Goal: Check status: Check status

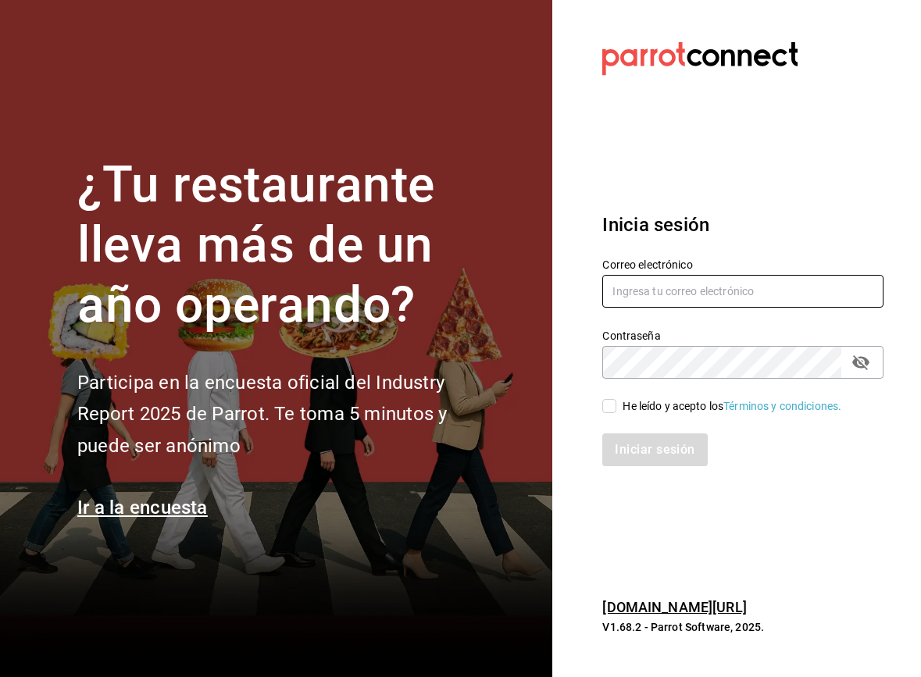
type input "[EMAIL_ADDRESS][DOMAIN_NAME]"
click at [611, 405] on input "He leído y acepto los Términos y condiciones." at bounding box center [609, 406] width 14 height 14
checkbox input "true"
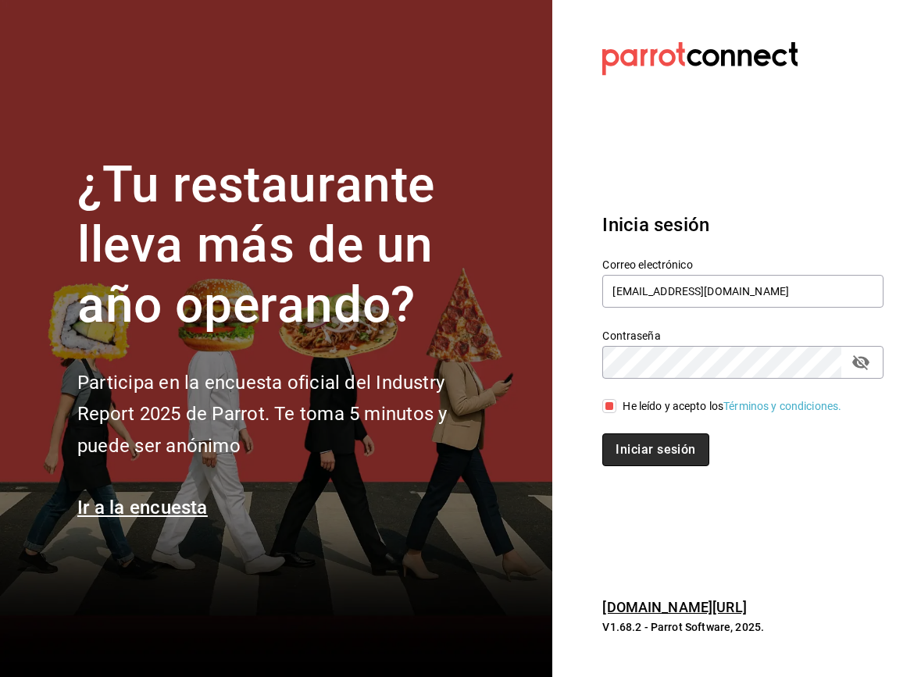
click at [669, 453] on button "Iniciar sesión" at bounding box center [655, 449] width 106 height 33
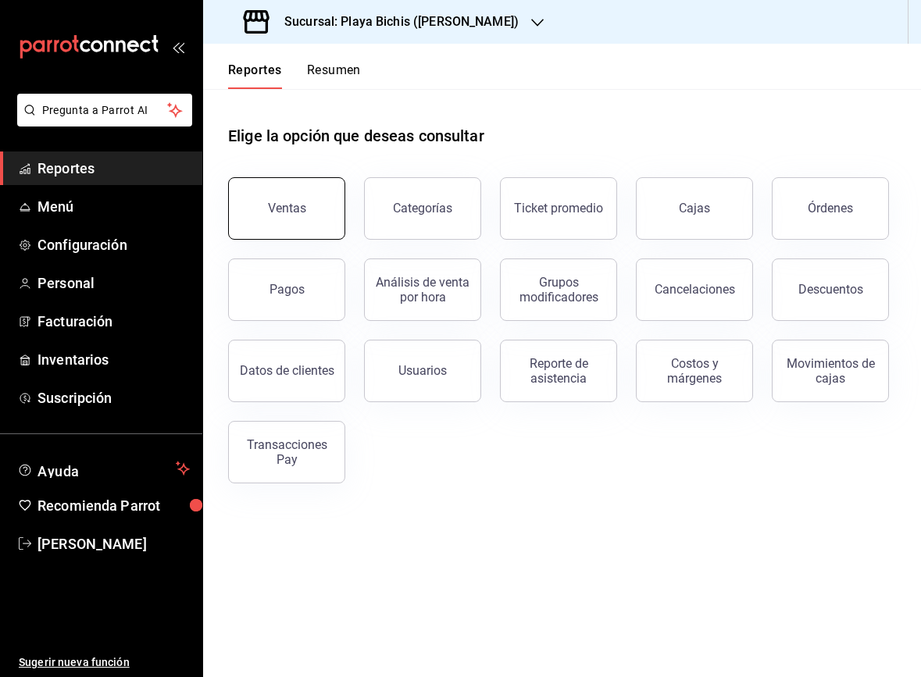
click at [293, 207] on div "Ventas" at bounding box center [287, 208] width 38 height 15
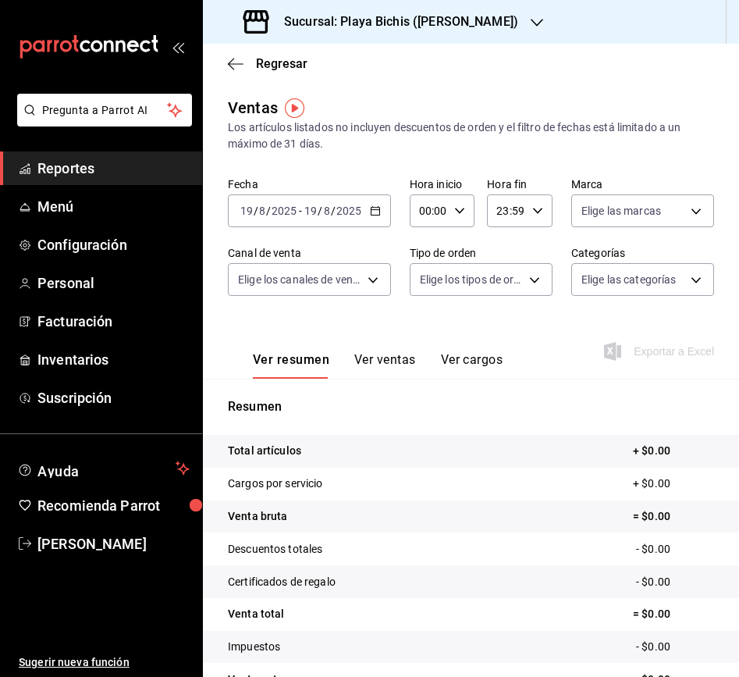
click at [377, 210] on icon "button" at bounding box center [375, 210] width 11 height 11
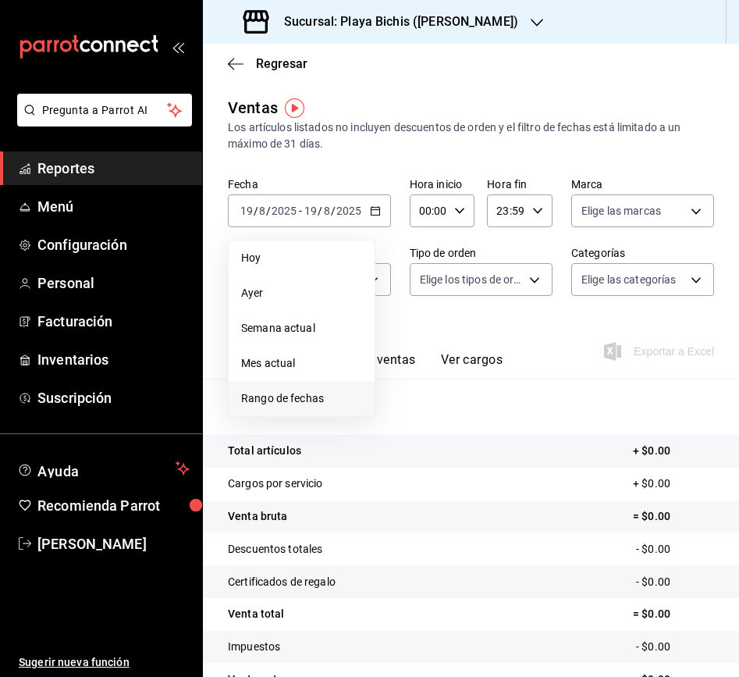
click at [295, 402] on span "Rango de fechas" at bounding box center [301, 398] width 121 height 16
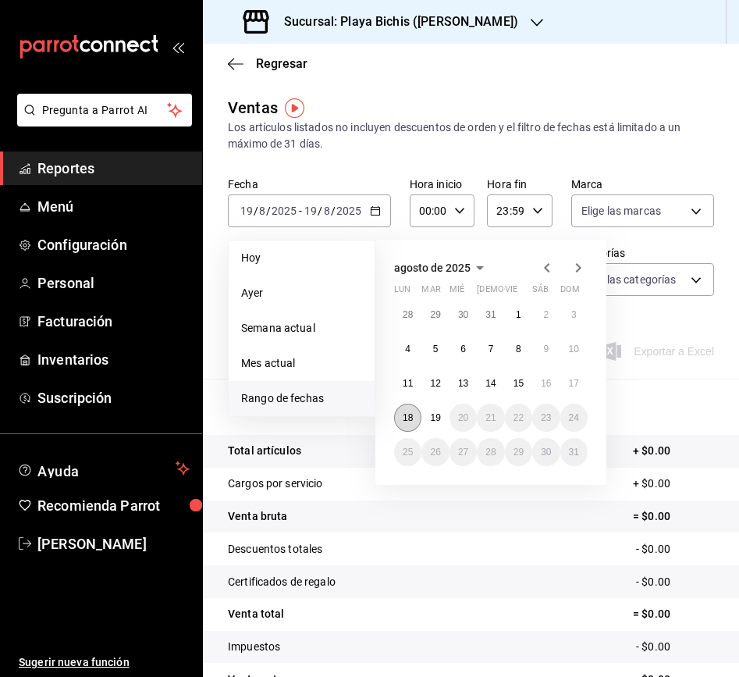
click at [403, 422] on abbr "18" at bounding box center [408, 417] width 10 height 11
click at [401, 422] on button "18" at bounding box center [407, 418] width 27 height 28
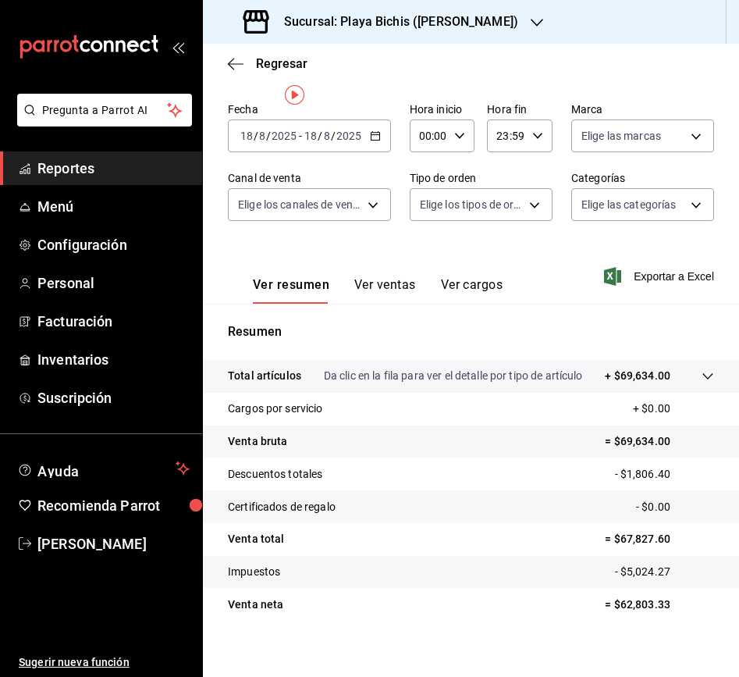
scroll to position [87, 0]
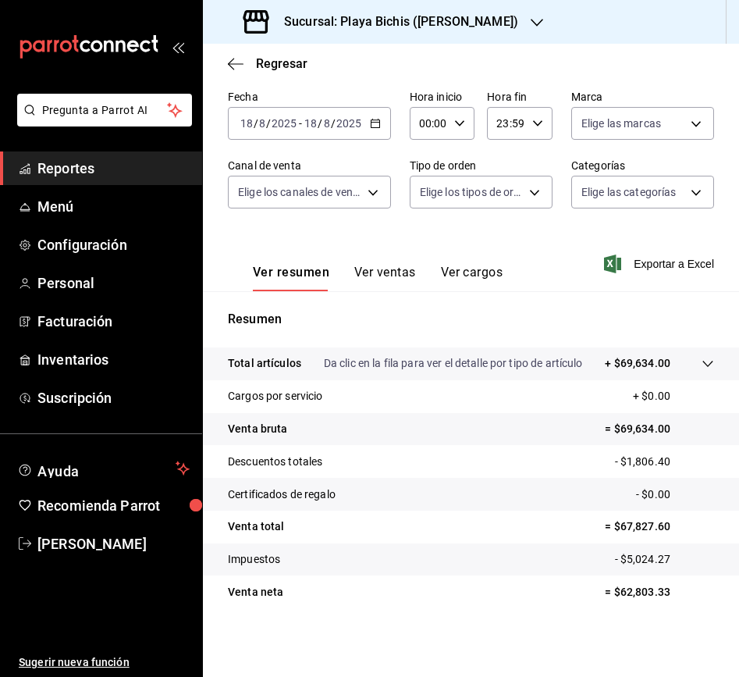
click at [531, 21] on icon "button" at bounding box center [537, 22] width 12 height 12
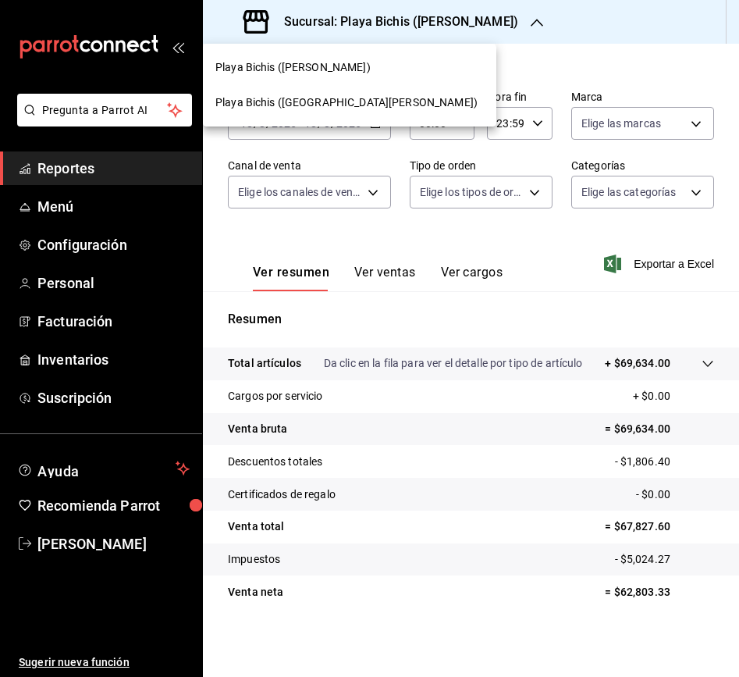
click at [517, 21] on div at bounding box center [369, 338] width 739 height 677
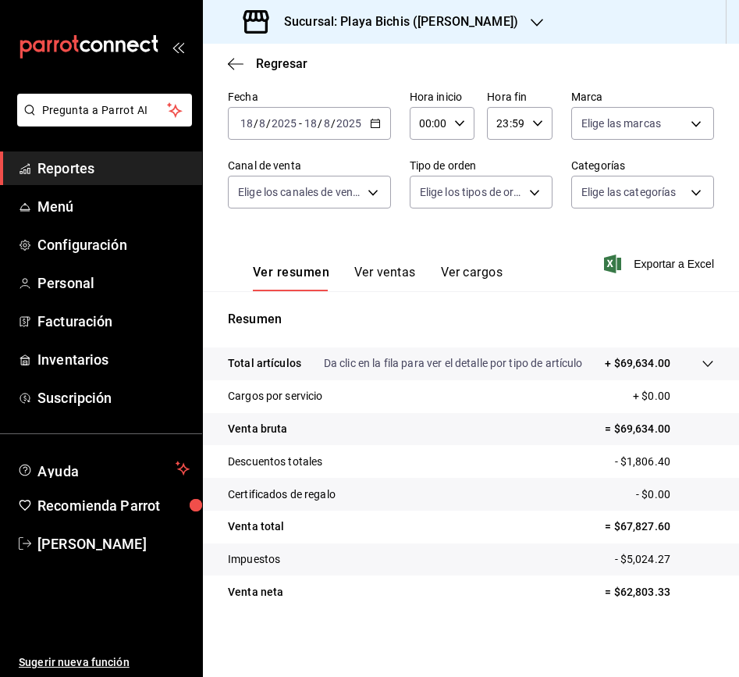
click at [531, 21] on icon "button" at bounding box center [537, 22] width 12 height 12
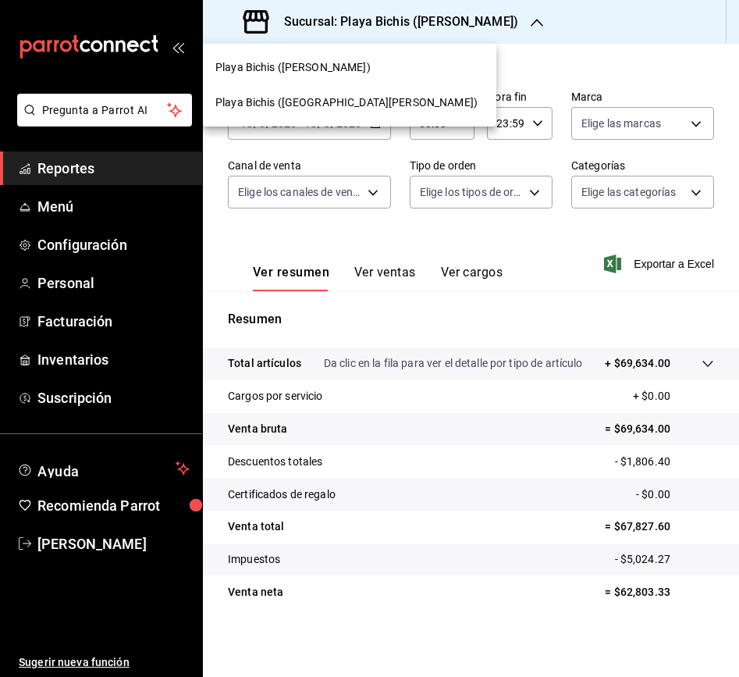
click at [298, 102] on span "Playa Bichis ([GEOGRAPHIC_DATA][PERSON_NAME])" at bounding box center [347, 102] width 262 height 16
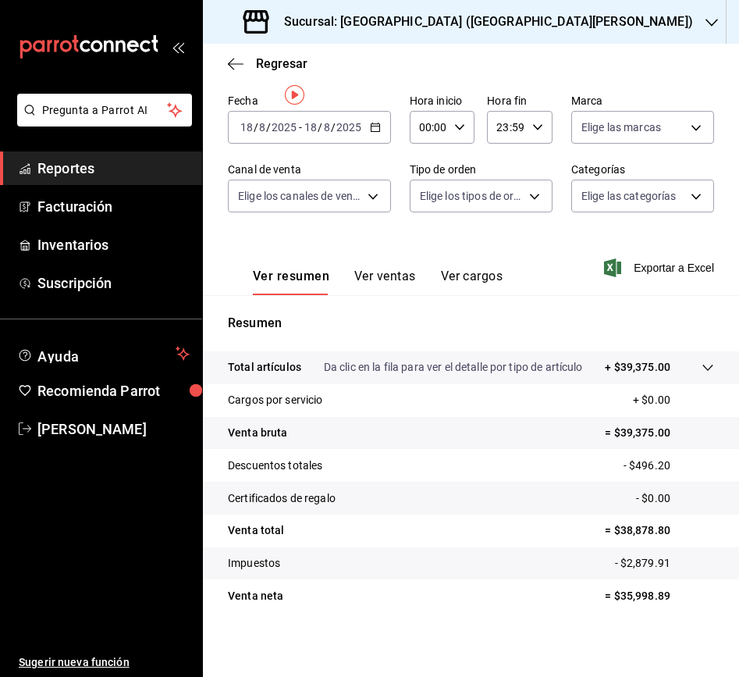
scroll to position [87, 0]
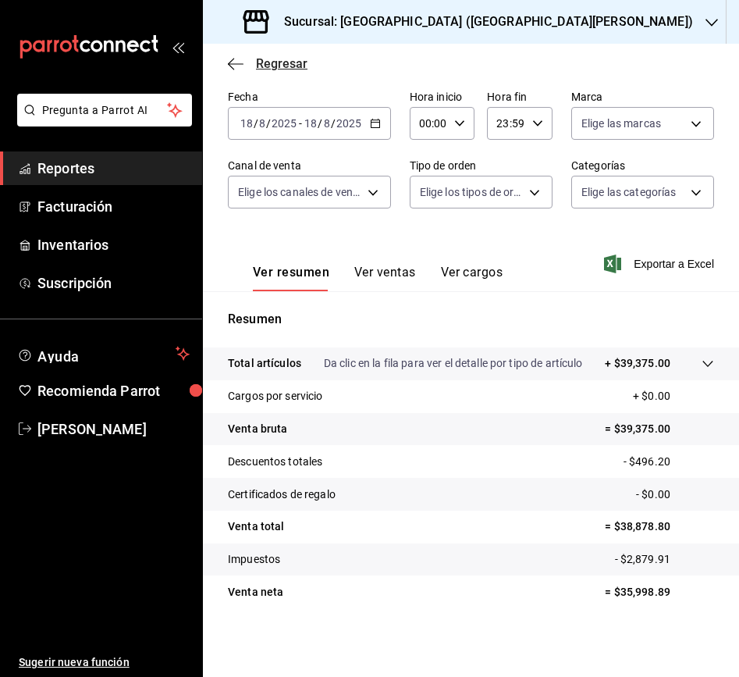
click at [236, 66] on icon "button" at bounding box center [236, 64] width 16 height 14
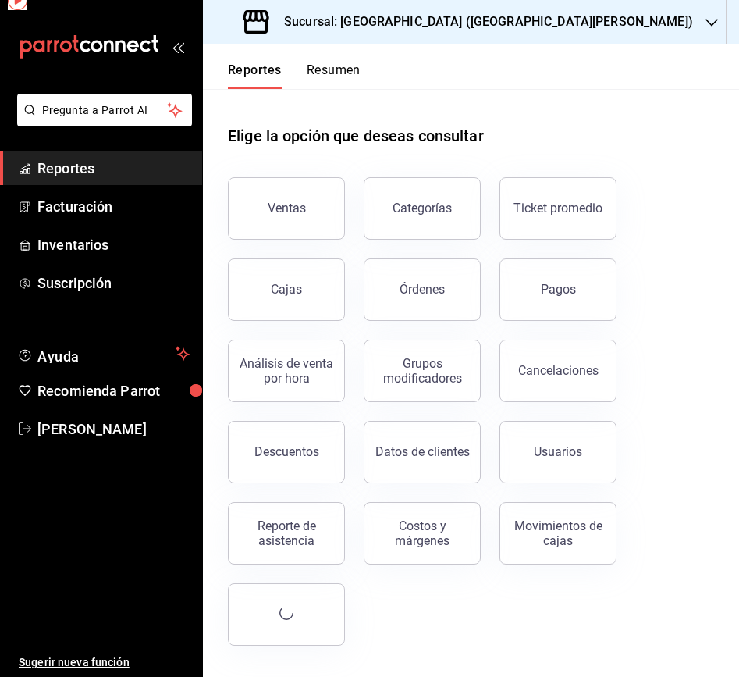
click at [235, 66] on button "Reportes" at bounding box center [255, 75] width 54 height 27
click at [562, 299] on button "Pagos" at bounding box center [558, 289] width 117 height 62
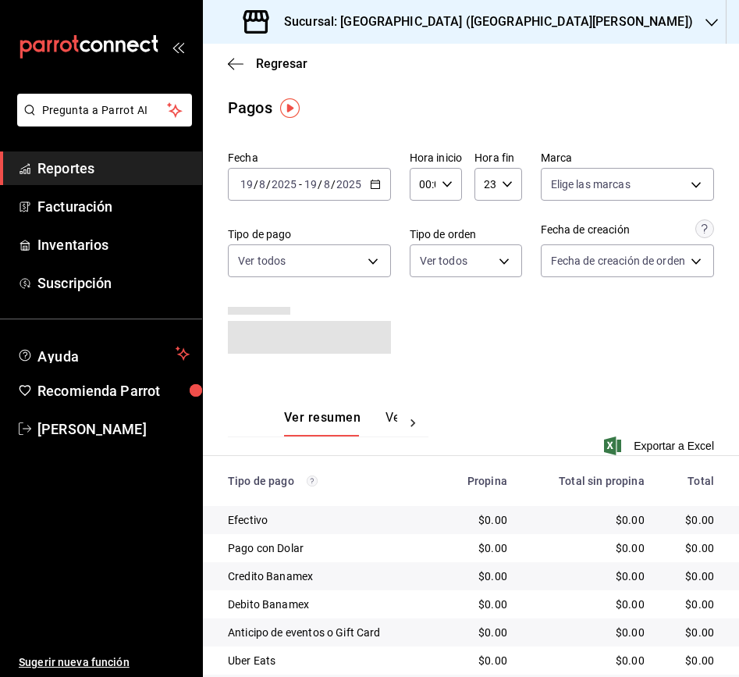
click at [380, 182] on icon "button" at bounding box center [375, 184] width 11 height 11
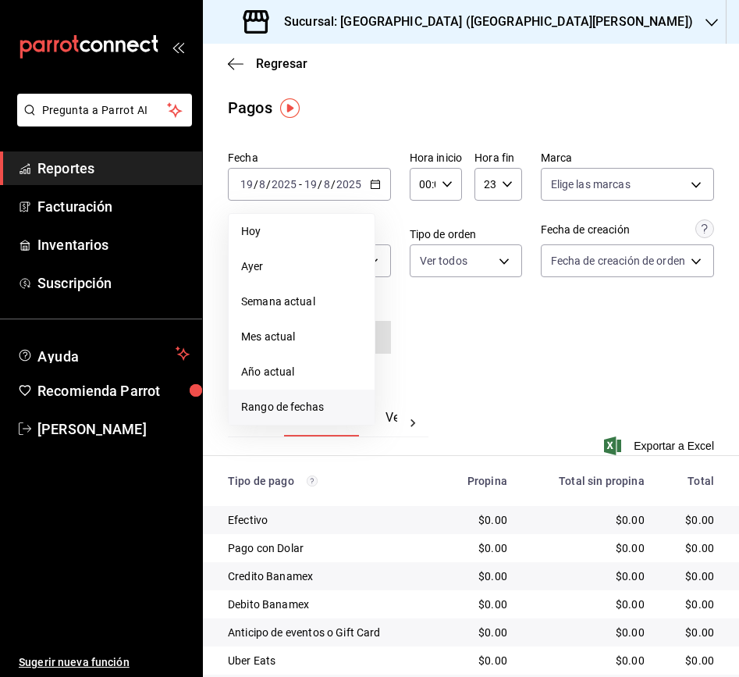
click at [332, 401] on span "Rango de fechas" at bounding box center [301, 407] width 121 height 16
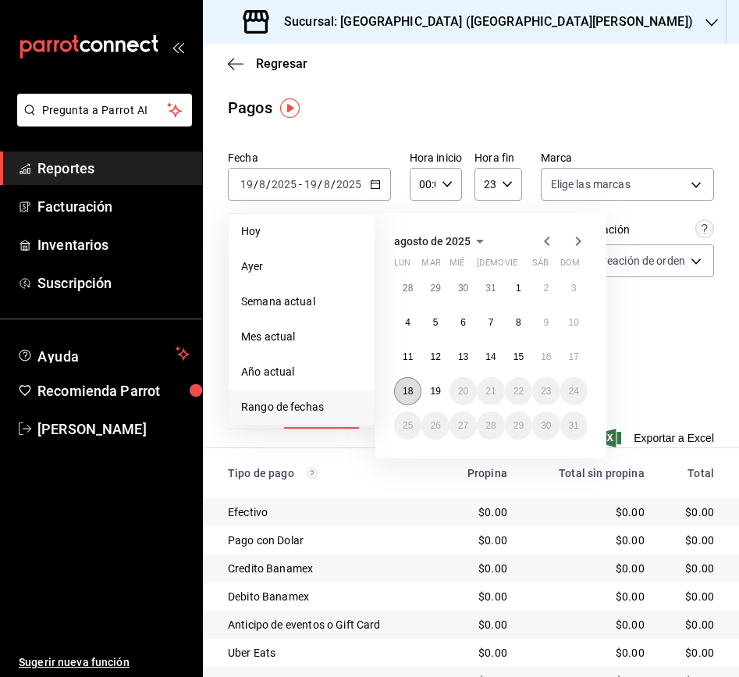
click at [415, 387] on button "18" at bounding box center [407, 391] width 27 height 28
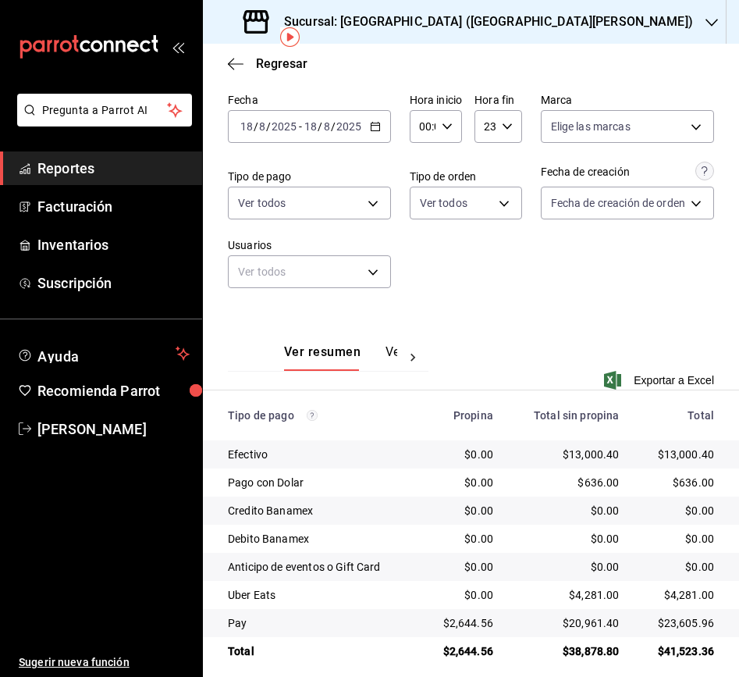
scroll to position [71, 0]
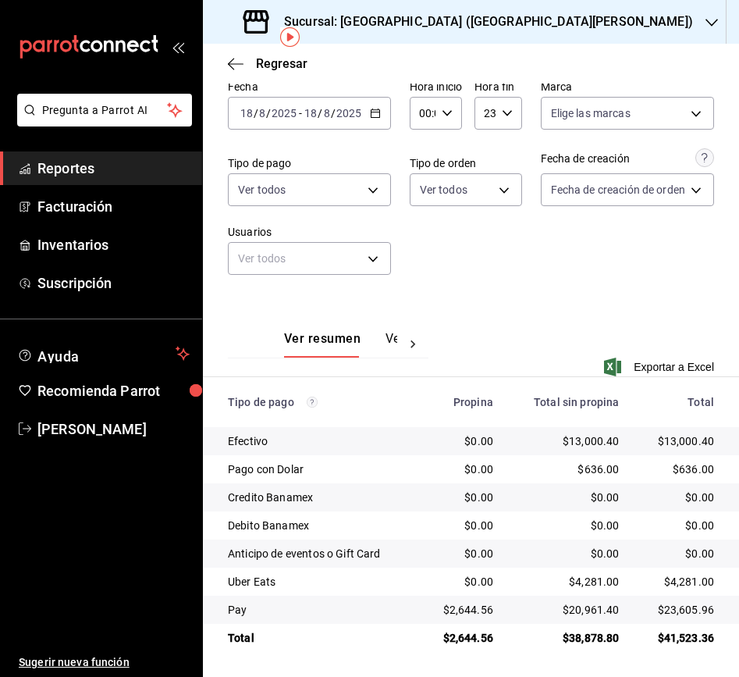
click at [706, 17] on icon "button" at bounding box center [712, 22] width 12 height 12
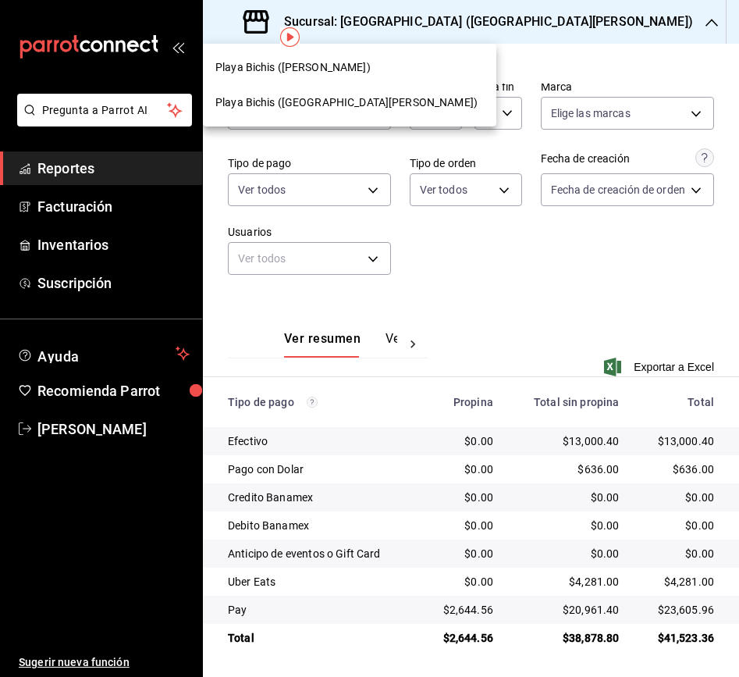
click at [343, 64] on span "Playa Bichis ([PERSON_NAME])" at bounding box center [293, 67] width 155 height 16
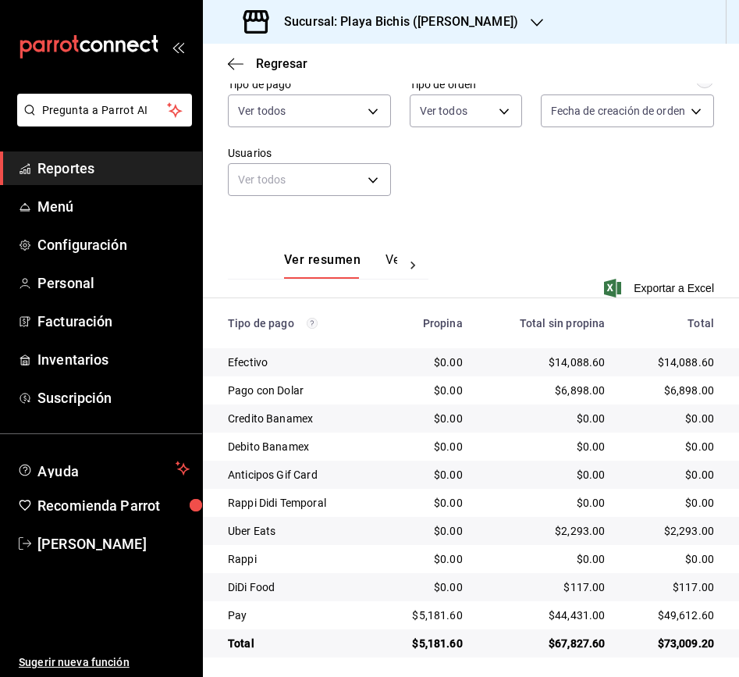
scroll to position [155, 0]
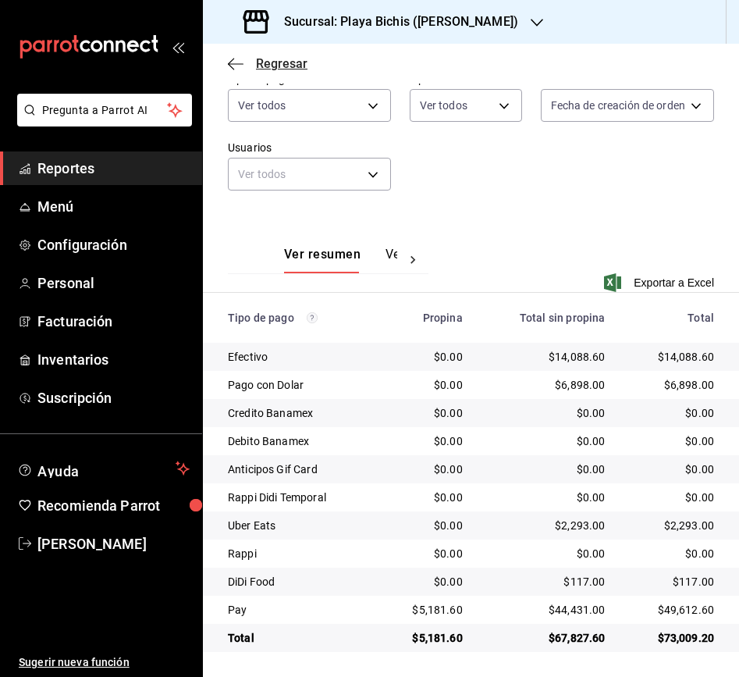
click at [237, 62] on icon "button" at bounding box center [236, 64] width 16 height 14
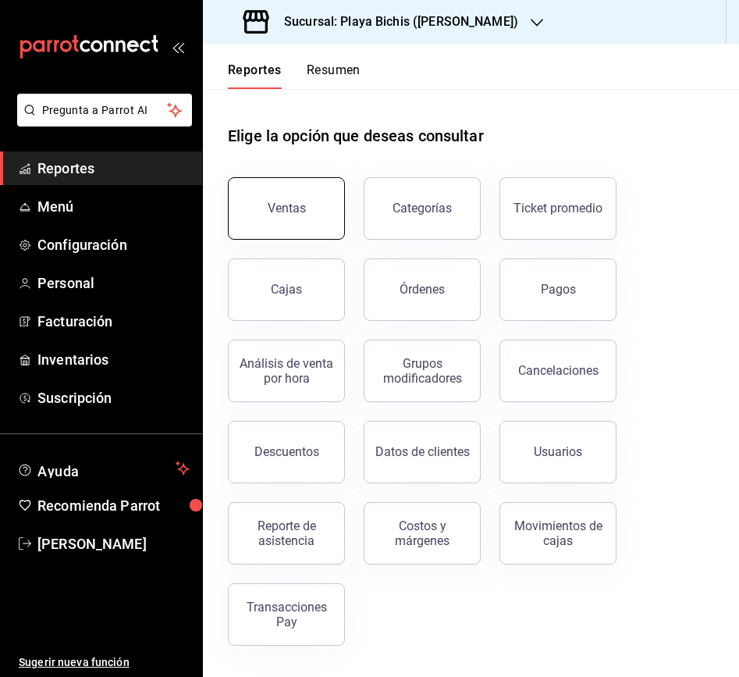
click at [281, 194] on button "Ventas" at bounding box center [286, 208] width 117 height 62
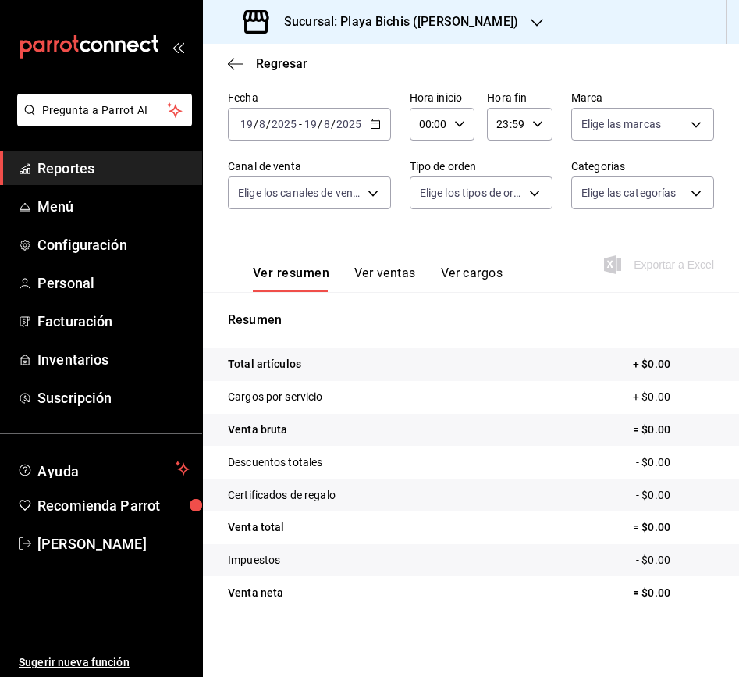
scroll to position [87, 0]
click at [377, 124] on icon "button" at bounding box center [375, 123] width 11 height 11
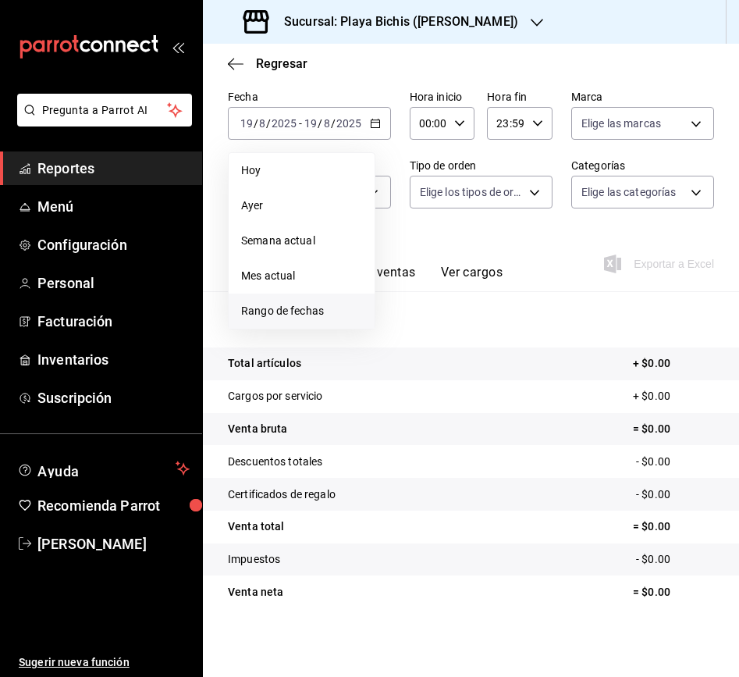
click at [273, 312] on span "Rango de fechas" at bounding box center [301, 311] width 121 height 16
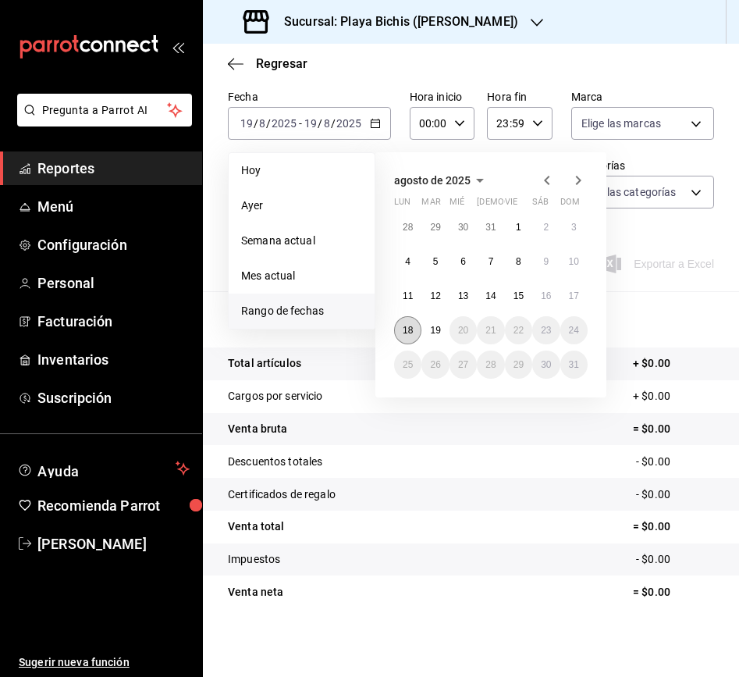
click at [414, 330] on button "18" at bounding box center [407, 330] width 27 height 28
